Goal: Book appointment/travel/reservation

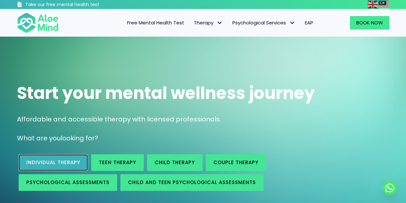
click at [71, 160] on span "Individual therapy" at bounding box center [53, 162] width 54 height 7
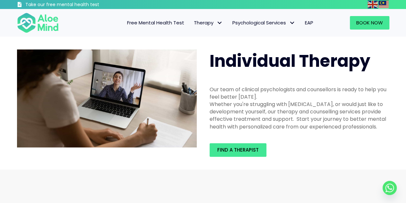
click at [242, 158] on div "Find a therapist" at bounding box center [299, 150] width 193 height 26
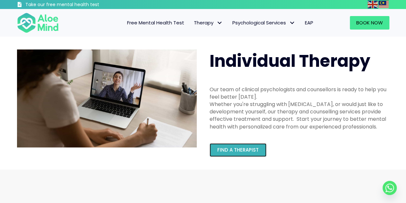
click at [241, 146] on link "Find a therapist" at bounding box center [238, 149] width 57 height 13
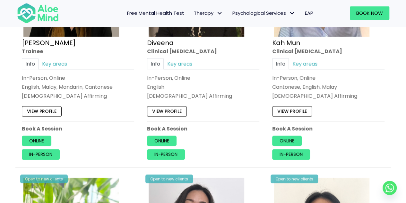
scroll to position [411, 0]
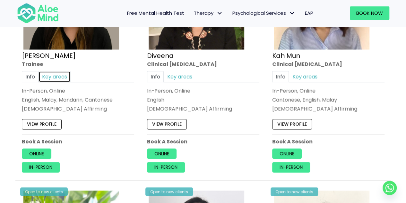
click at [65, 75] on link "Key areas" at bounding box center [55, 76] width 32 height 11
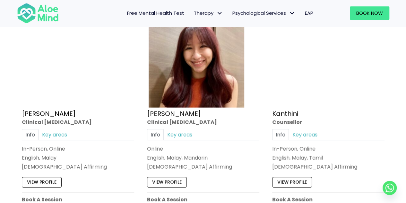
scroll to position [848, 0]
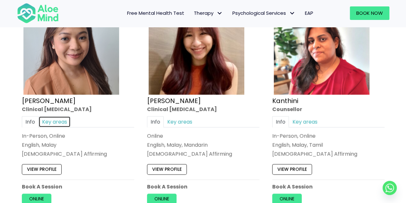
click at [52, 119] on link "Key areas" at bounding box center [55, 121] width 32 height 11
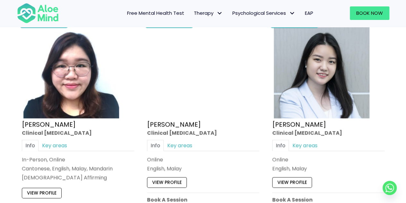
scroll to position [1787, 0]
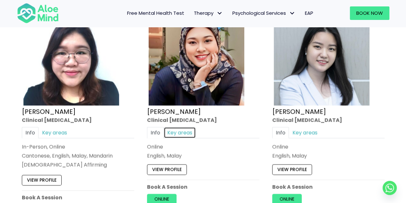
click at [176, 128] on link "Key areas" at bounding box center [180, 132] width 32 height 11
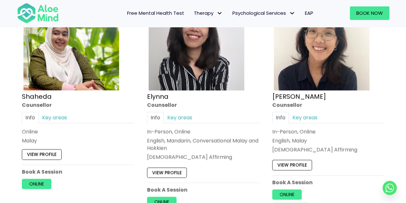
scroll to position [638, 0]
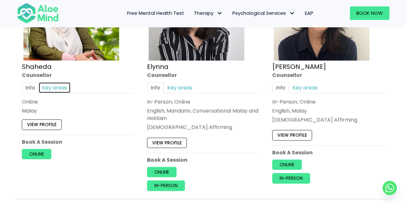
click at [58, 86] on link "Key areas" at bounding box center [55, 87] width 32 height 11
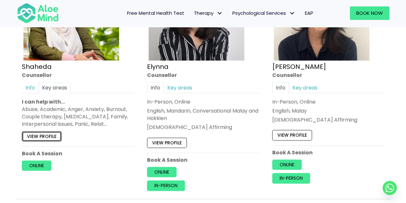
click at [51, 135] on link "View profile" at bounding box center [42, 136] width 40 height 10
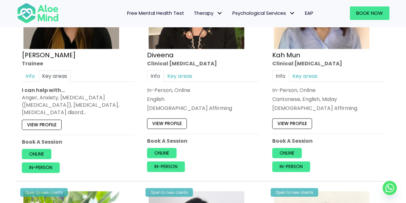
scroll to position [416, 0]
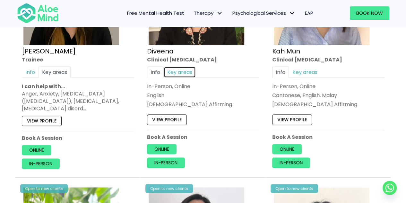
click at [184, 76] on link "Key areas" at bounding box center [180, 72] width 32 height 11
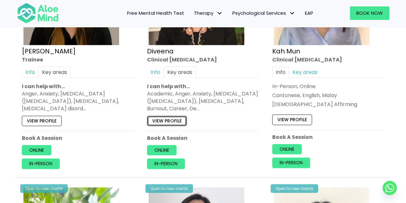
click at [176, 120] on link "View profile" at bounding box center [167, 120] width 40 height 10
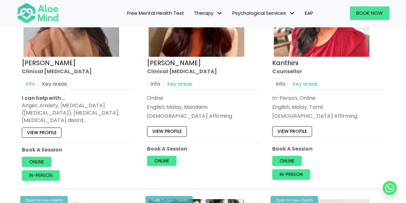
scroll to position [897, 0]
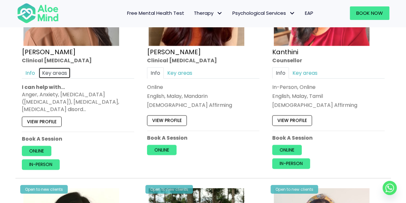
click at [63, 70] on link "Key areas" at bounding box center [55, 72] width 32 height 11
click at [52, 119] on link "View profile" at bounding box center [42, 122] width 40 height 10
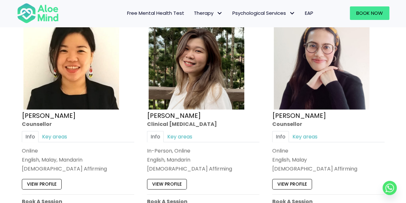
scroll to position [1127, 0]
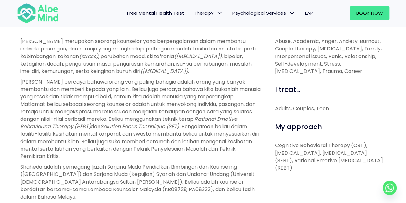
scroll to position [233, 0]
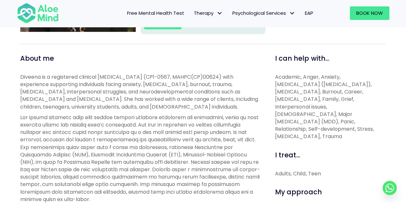
scroll to position [204, 0]
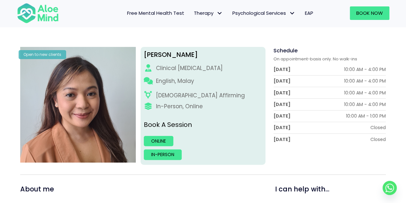
scroll to position [31, 0]
